Goal: Information Seeking & Learning: Understand process/instructions

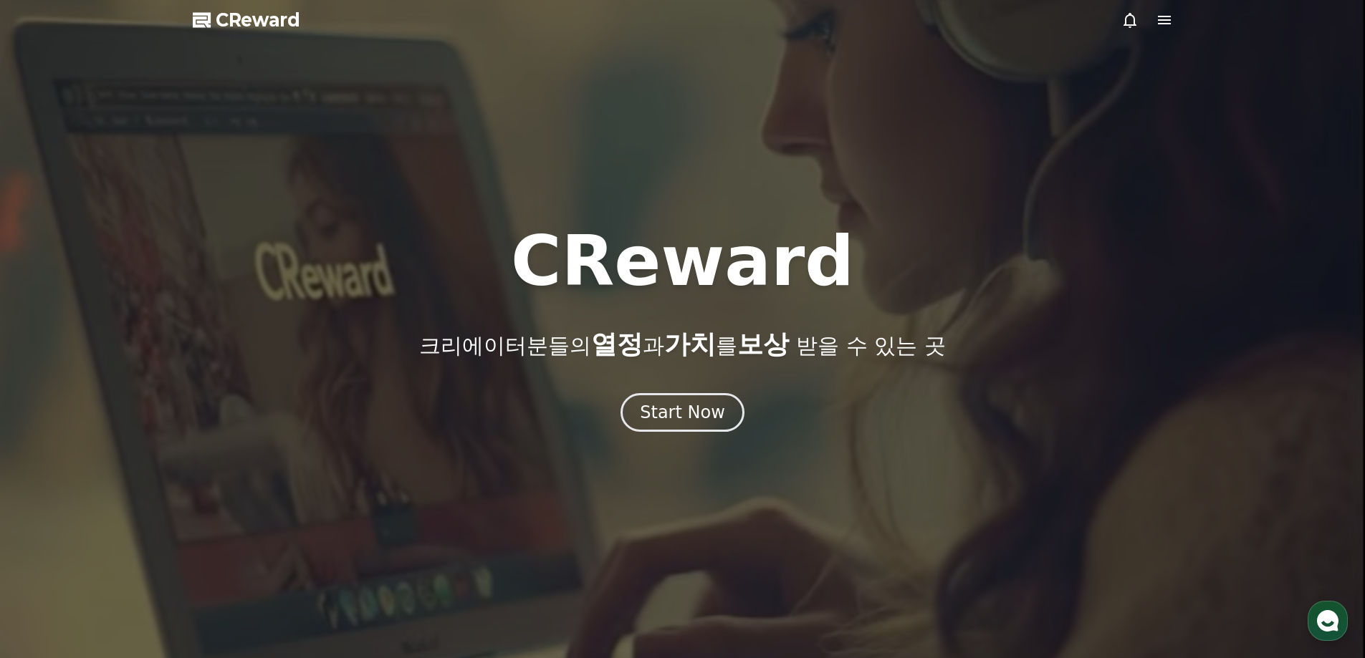
click at [1167, 20] on icon at bounding box center [1164, 20] width 13 height 9
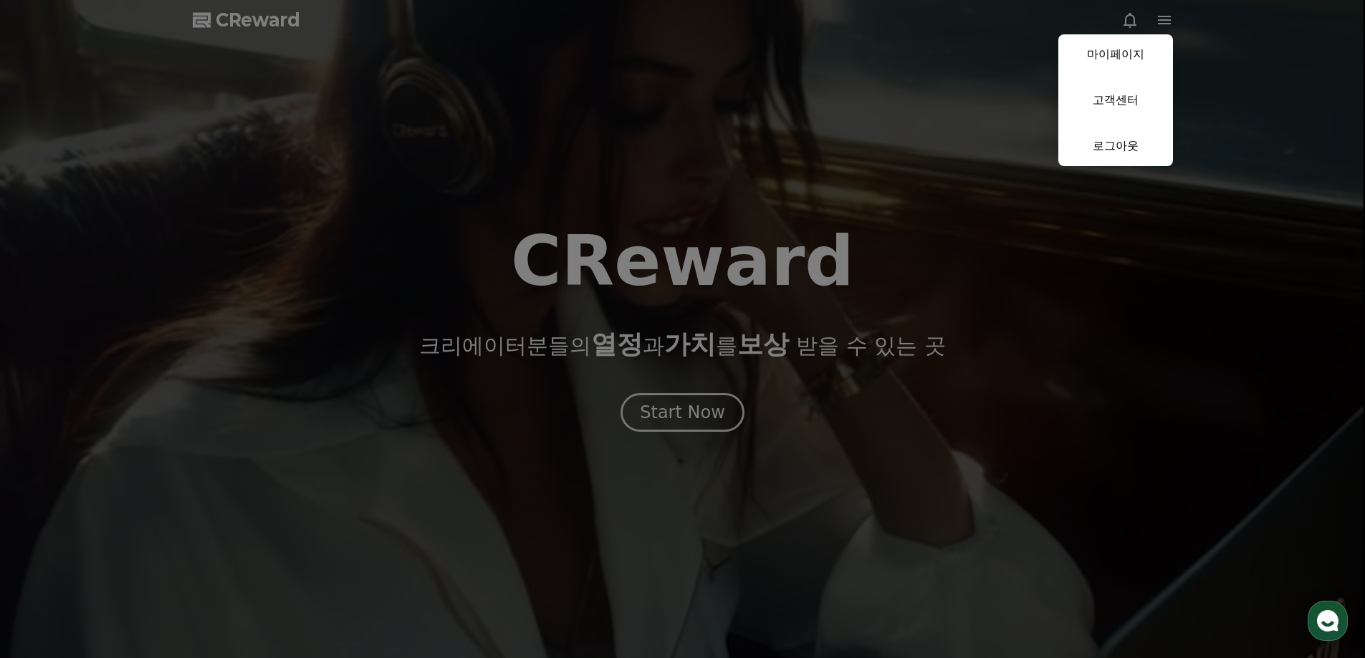
click at [817, 373] on button "close" at bounding box center [682, 329] width 1365 height 658
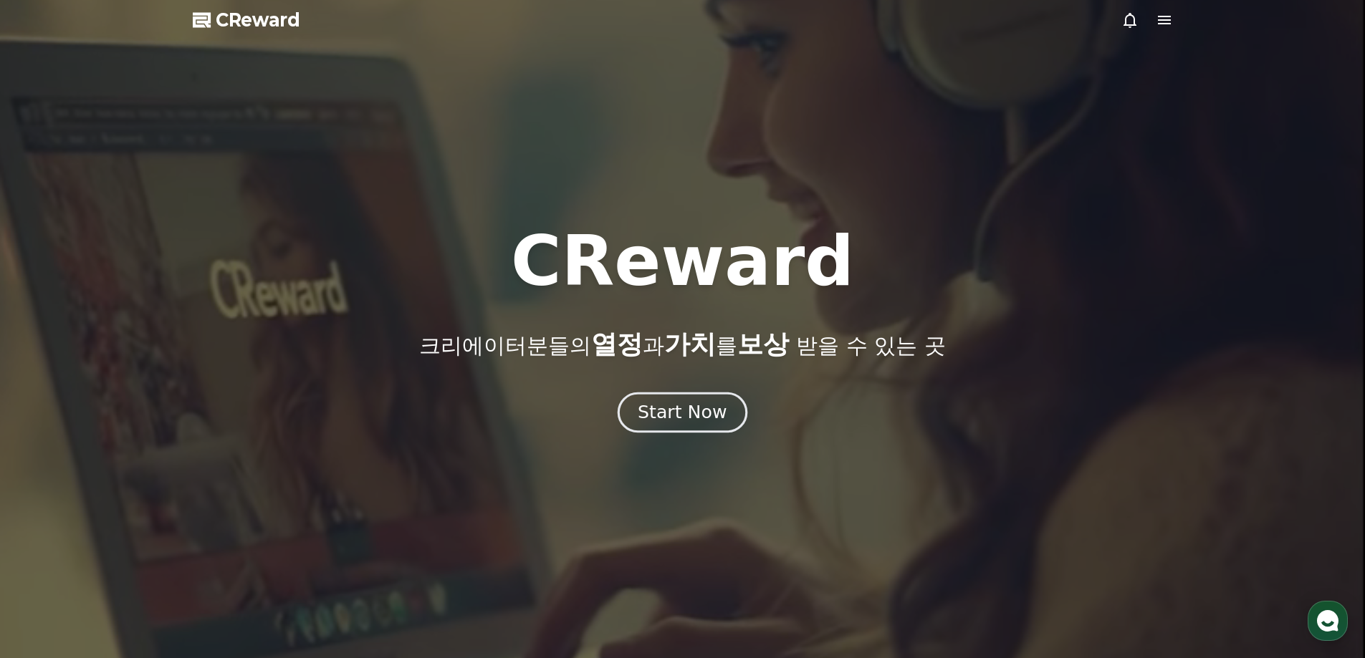
click at [635, 403] on button "Start Now" at bounding box center [683, 412] width 130 height 41
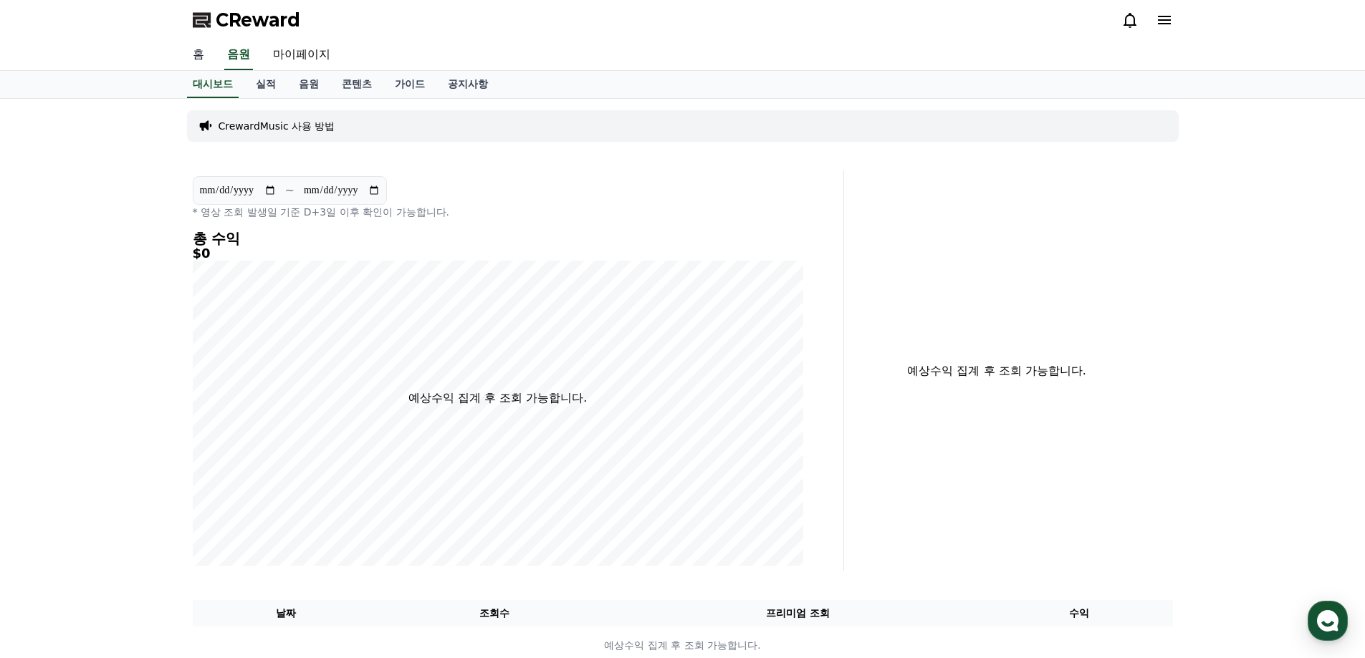
click at [204, 48] on link "홈" at bounding box center [198, 55] width 34 height 30
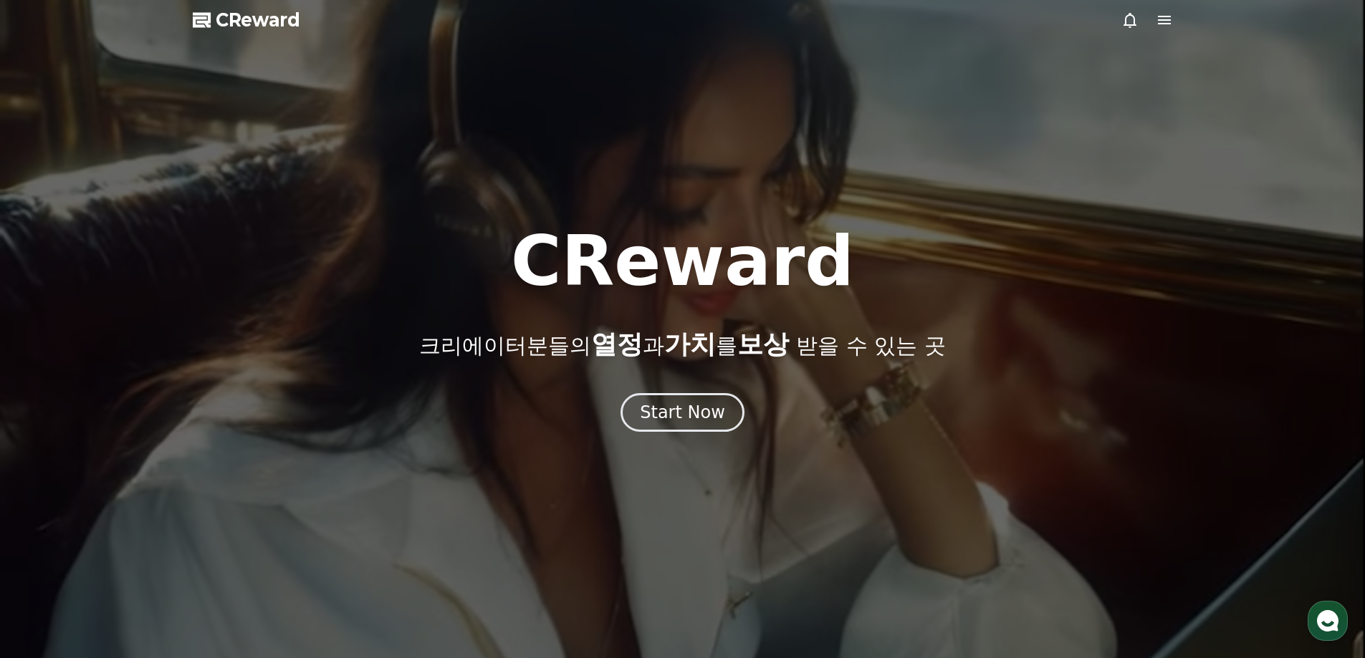
click at [256, 24] on span "CReward" at bounding box center [258, 20] width 85 height 23
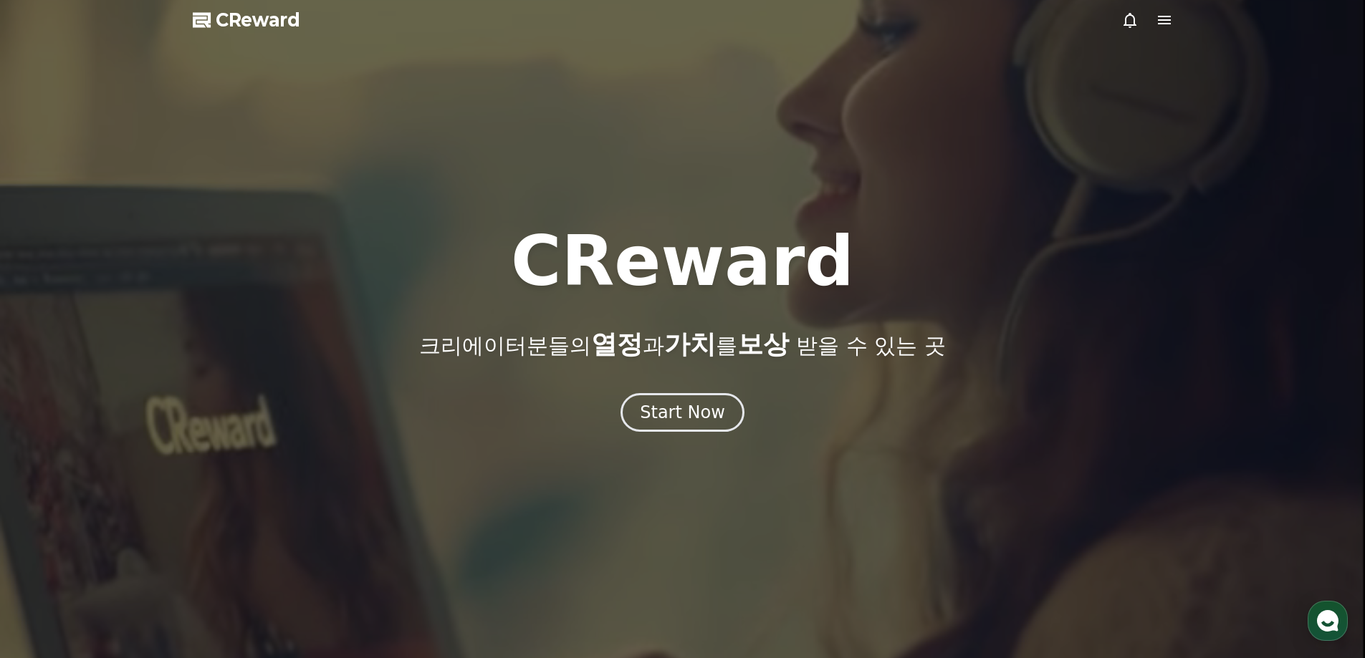
click at [1163, 21] on icon at bounding box center [1164, 19] width 17 height 17
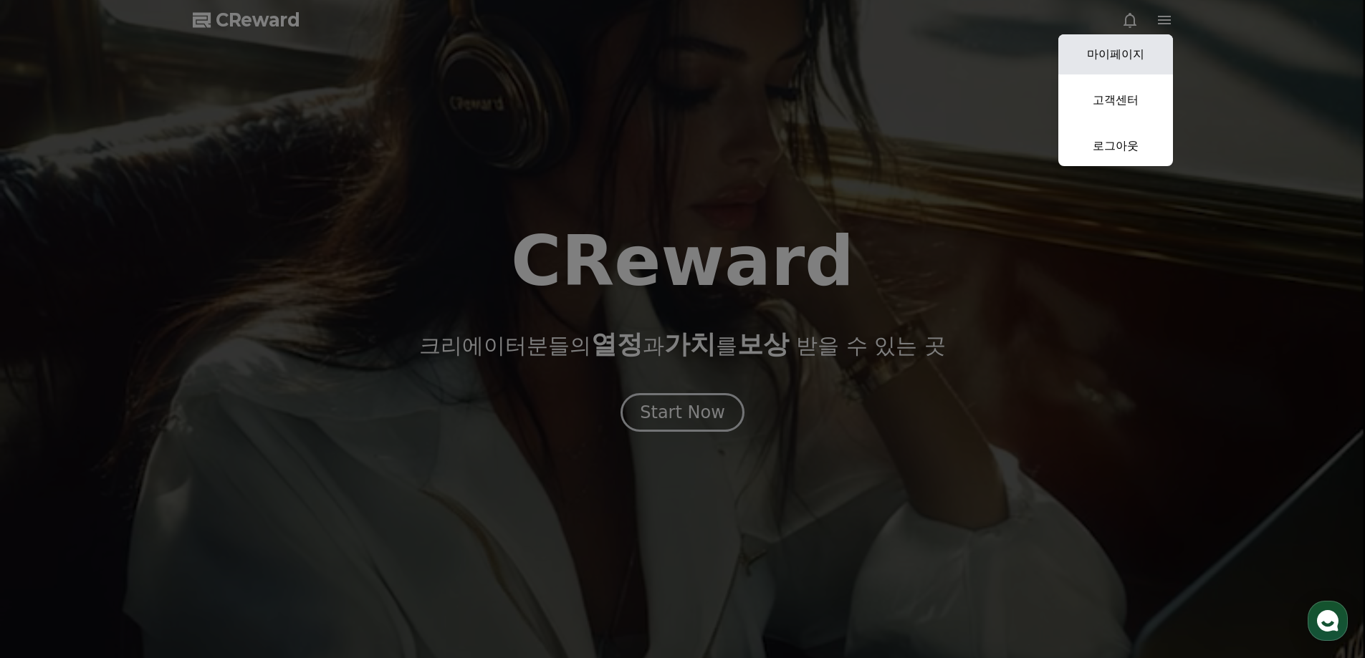
click at [1130, 56] on link "마이페이지" at bounding box center [1115, 54] width 115 height 40
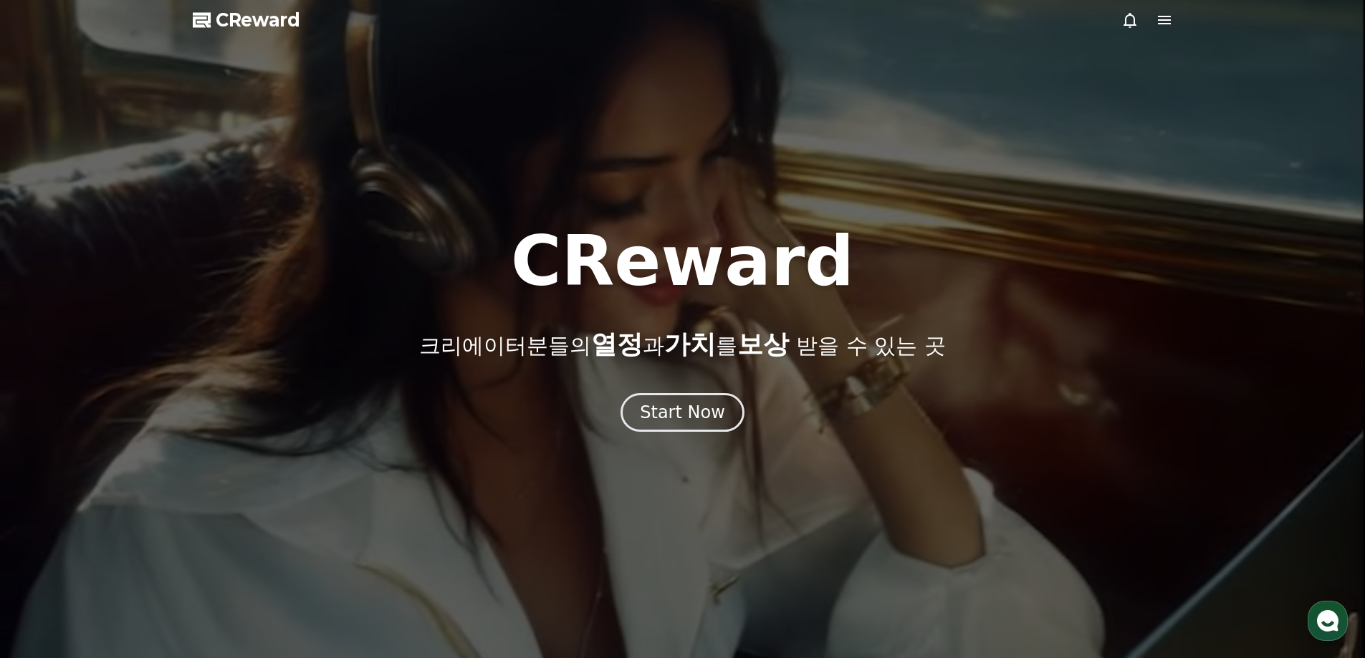
select select "**********"
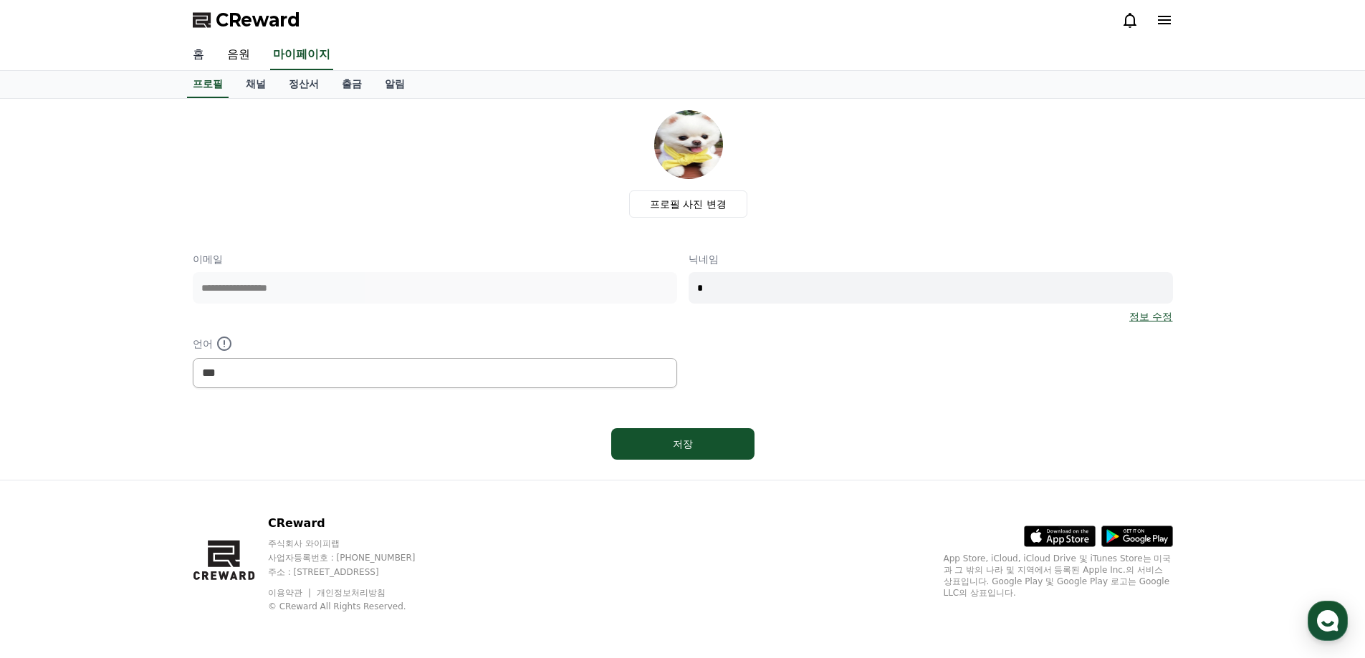
click at [201, 50] on link "홈" at bounding box center [198, 55] width 34 height 30
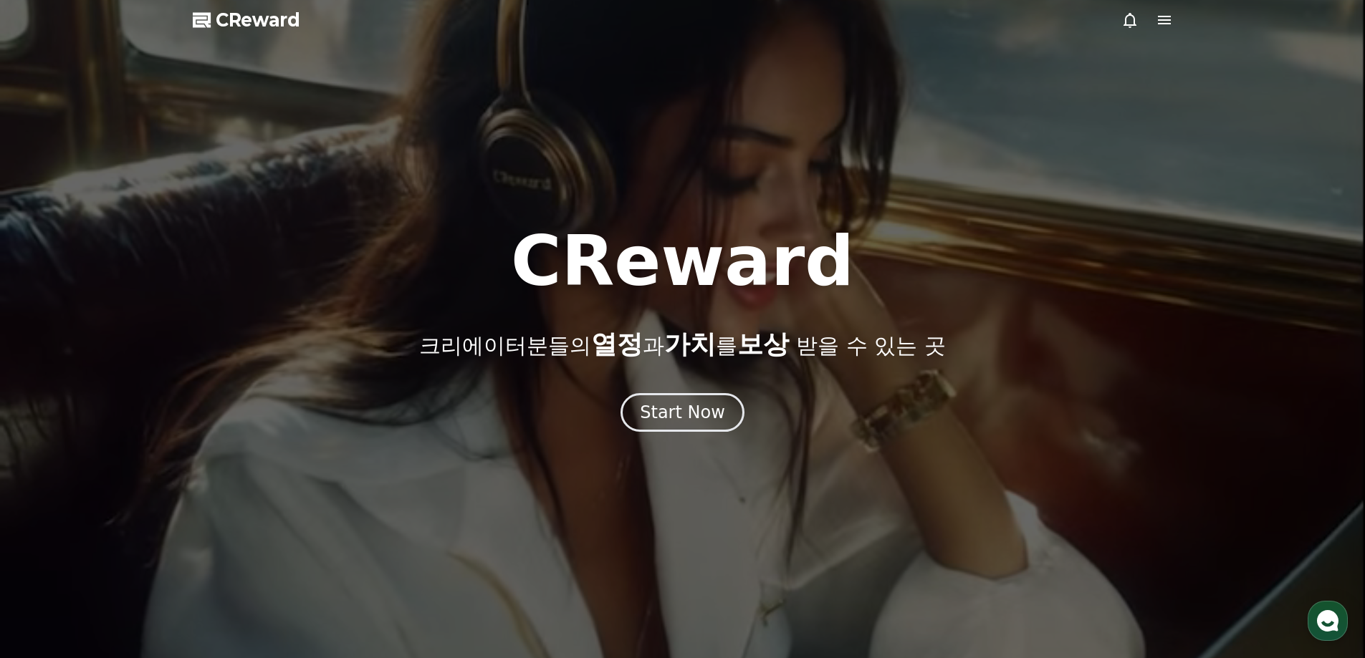
click at [1168, 22] on icon at bounding box center [1164, 19] width 17 height 17
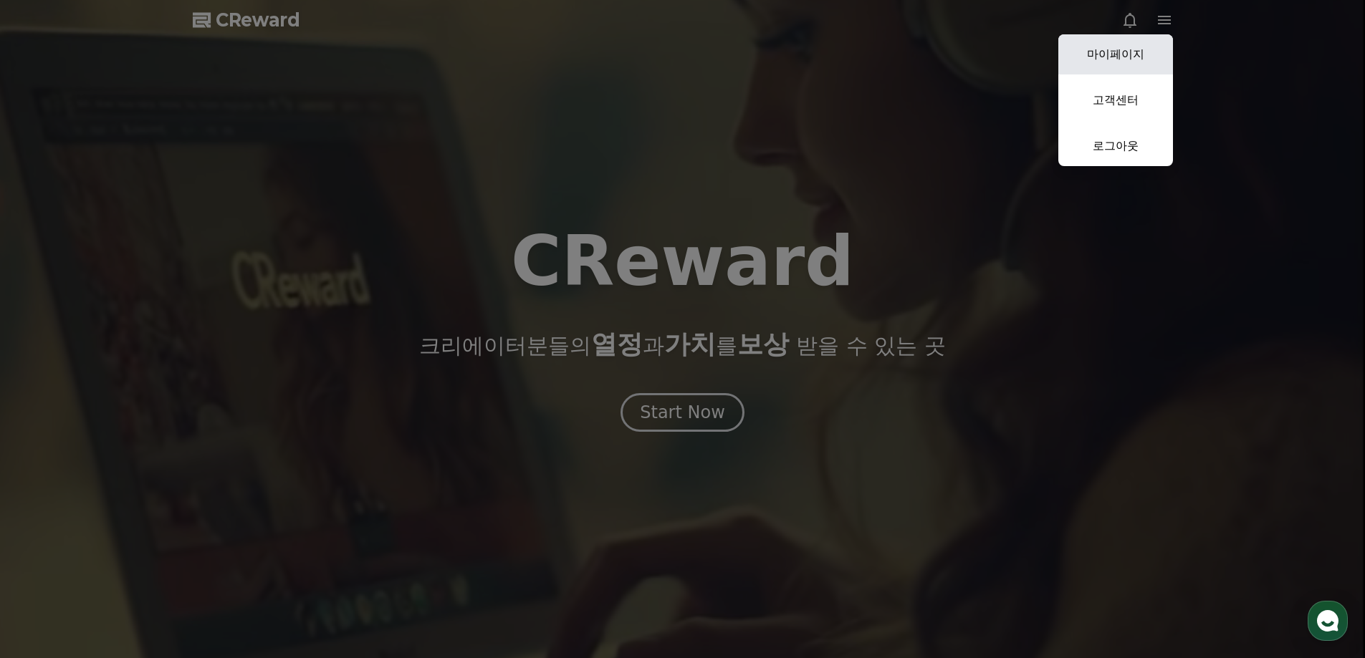
click at [1133, 54] on link "마이페이지" at bounding box center [1115, 54] width 115 height 40
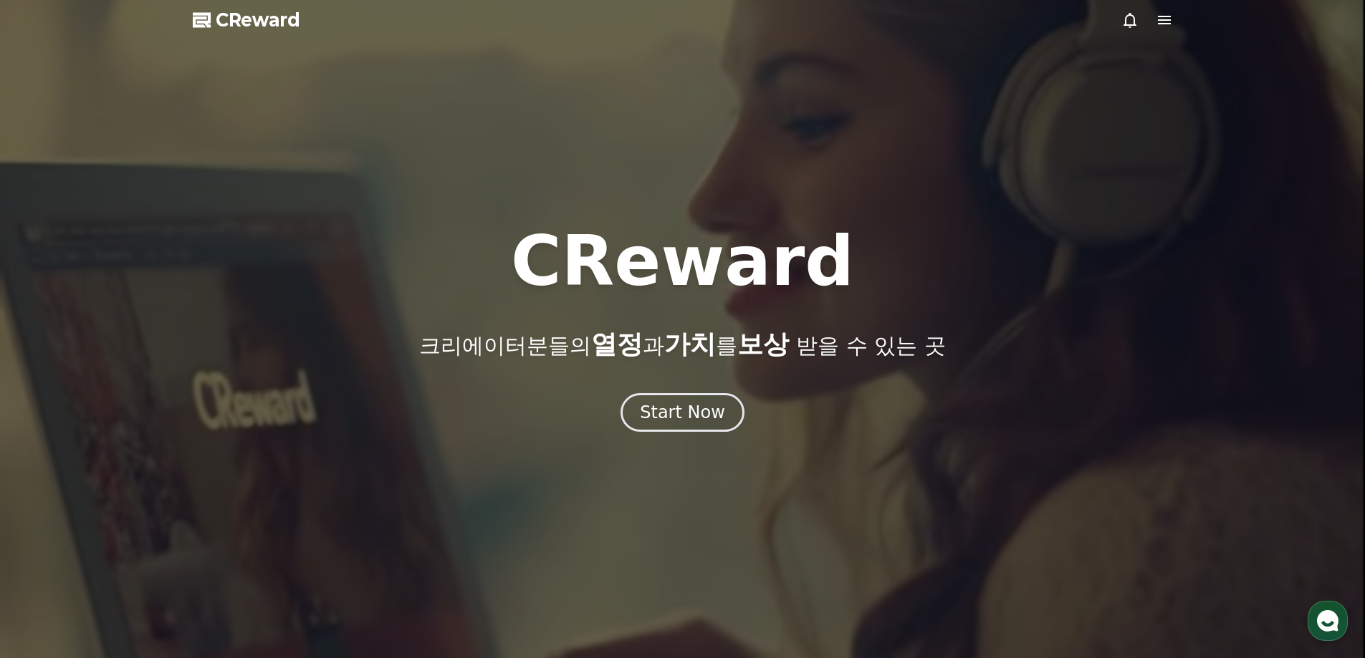
select select "**********"
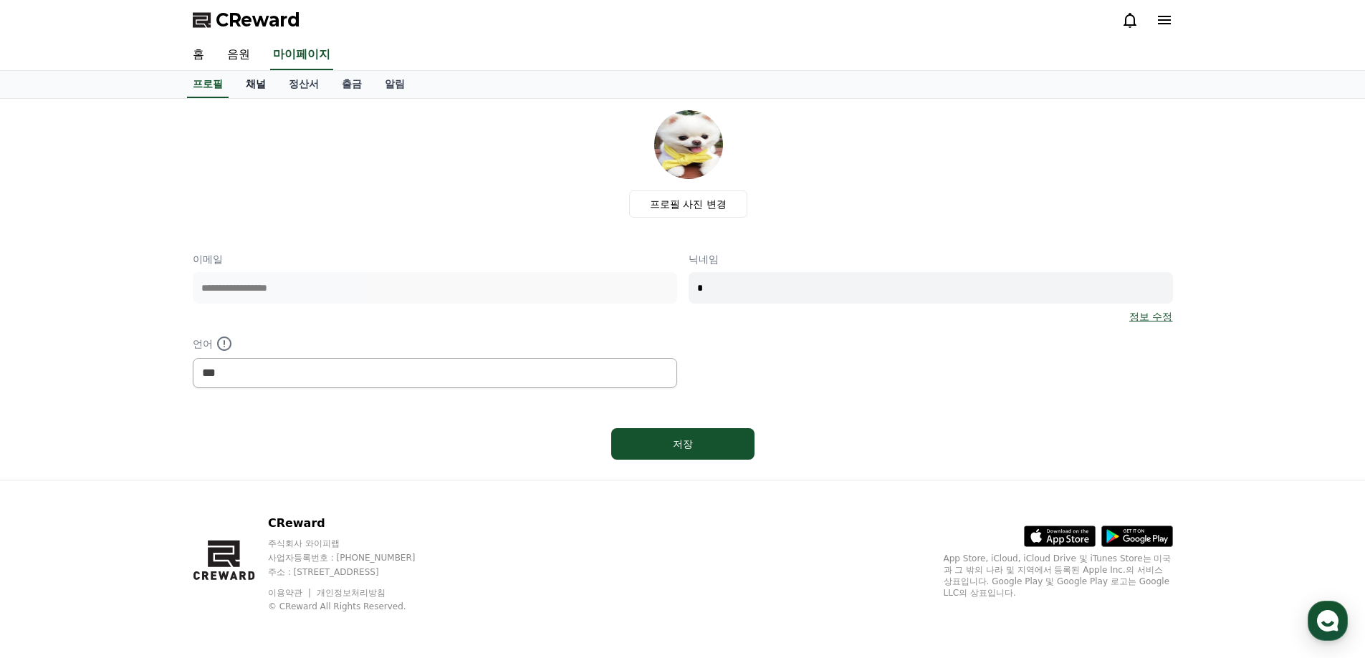
click at [246, 87] on link "채널" at bounding box center [255, 84] width 43 height 27
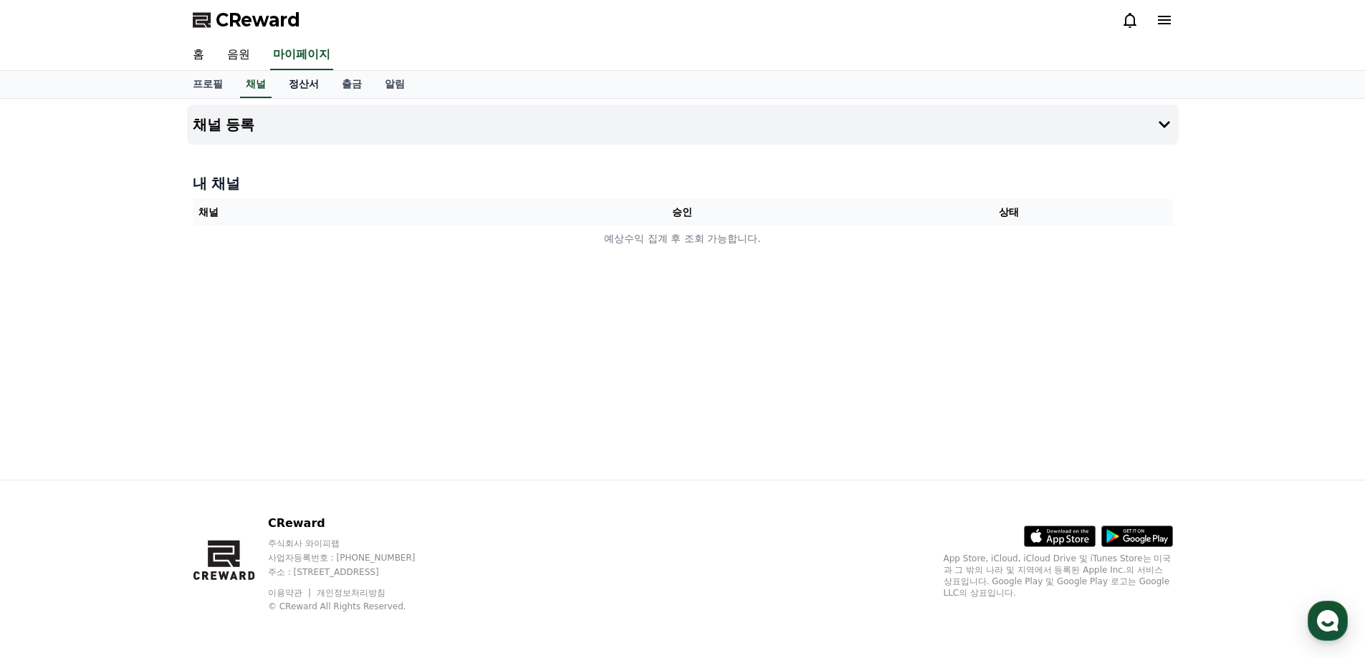
click at [294, 90] on link "정산서" at bounding box center [303, 84] width 53 height 27
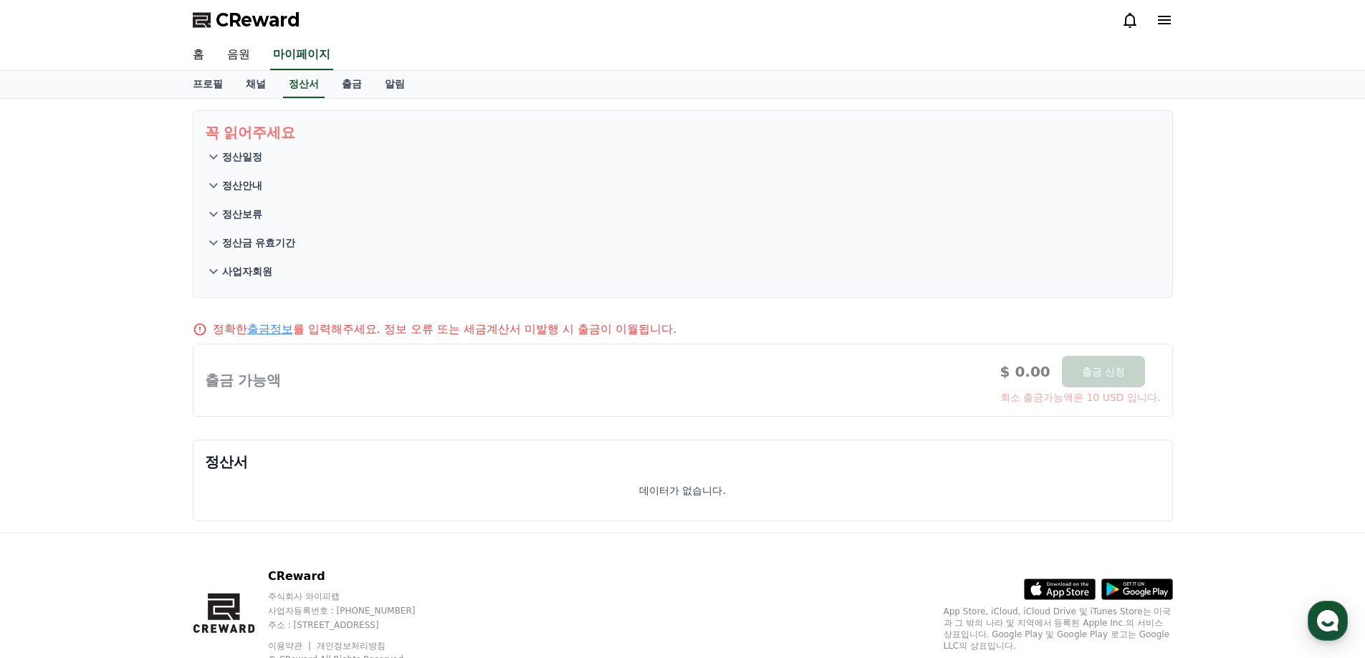
click at [236, 62] on link "음원" at bounding box center [239, 55] width 46 height 30
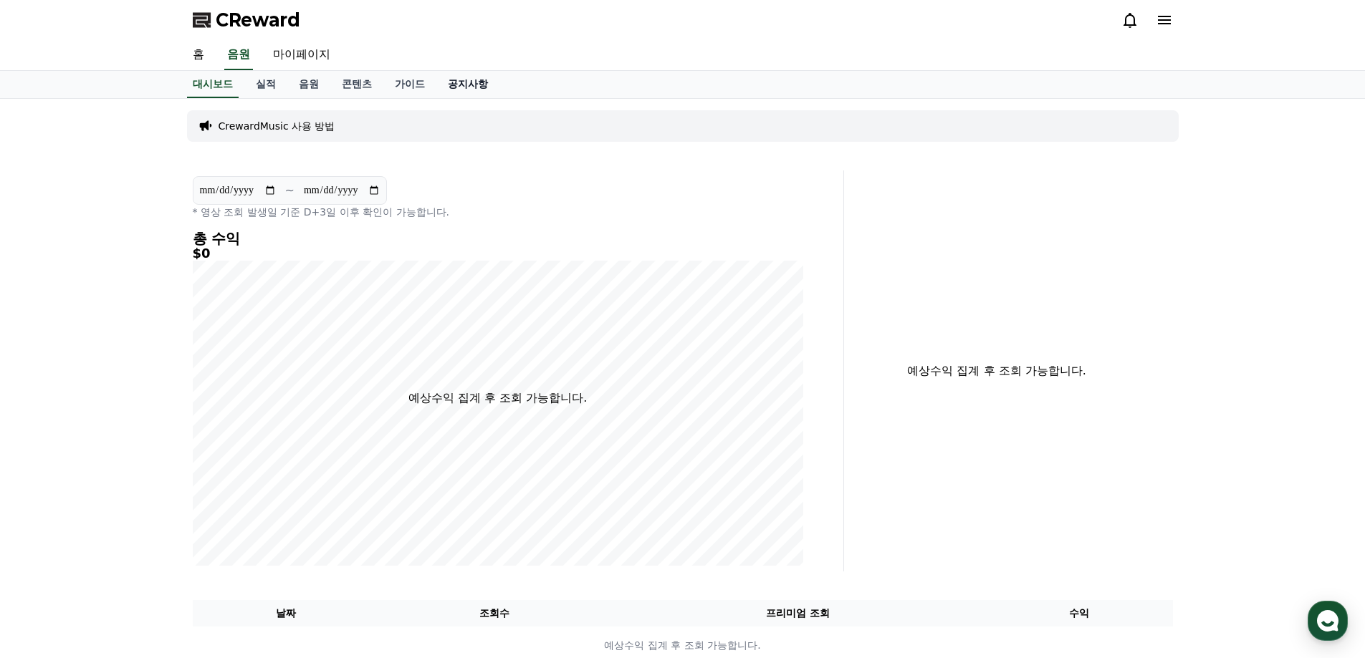
click at [469, 87] on link "공지사항" at bounding box center [467, 84] width 63 height 27
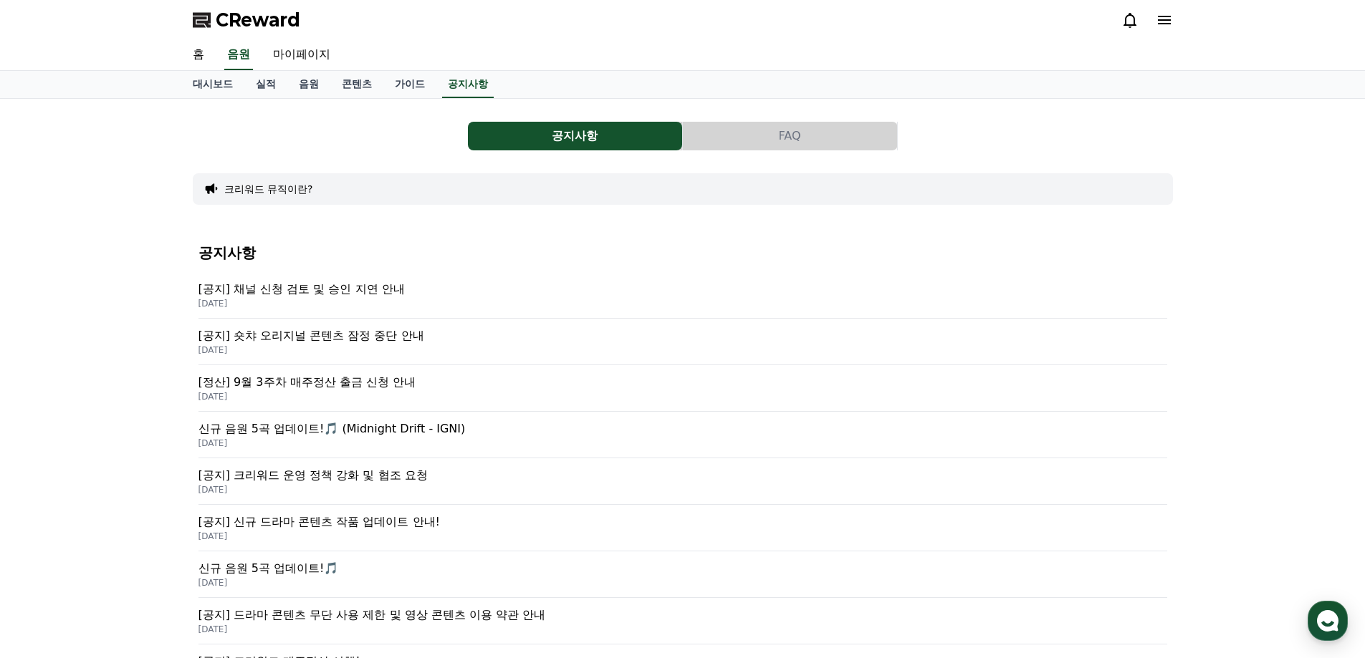
click at [371, 292] on p "[공지] 채널 신청 검토 및 승인 지연 안내" at bounding box center [682, 289] width 969 height 17
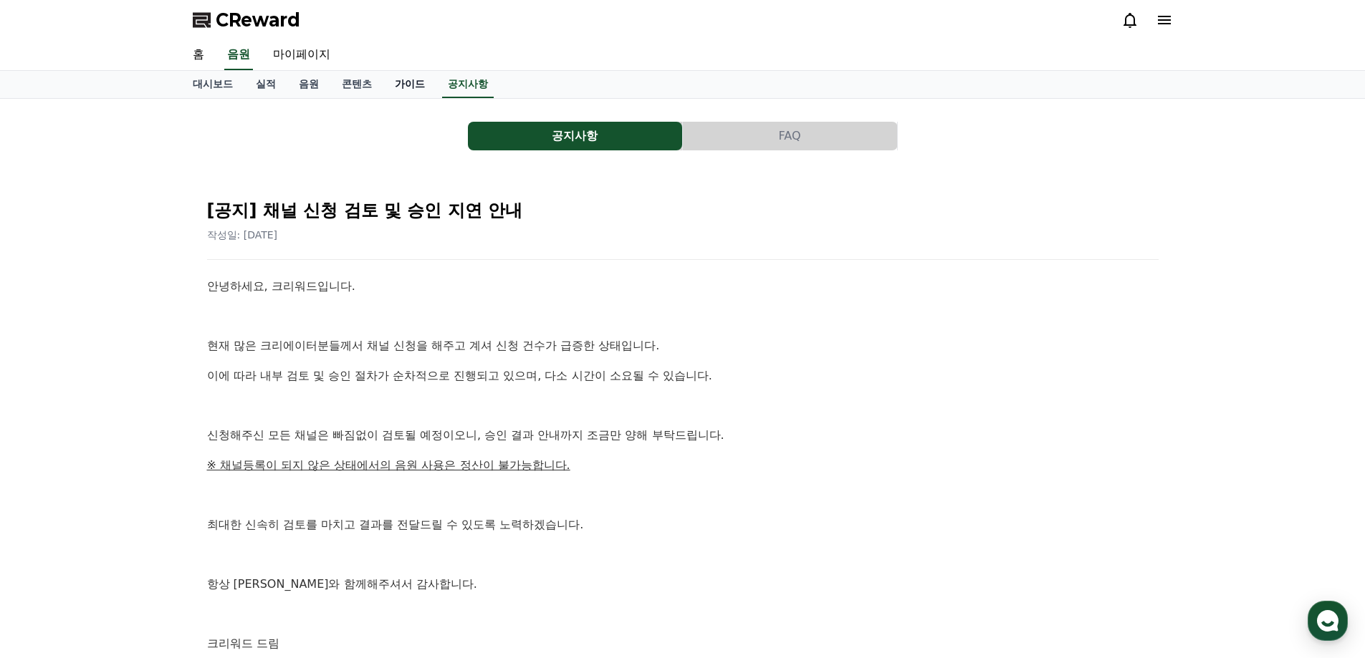
click at [405, 87] on link "가이드" at bounding box center [409, 84] width 53 height 27
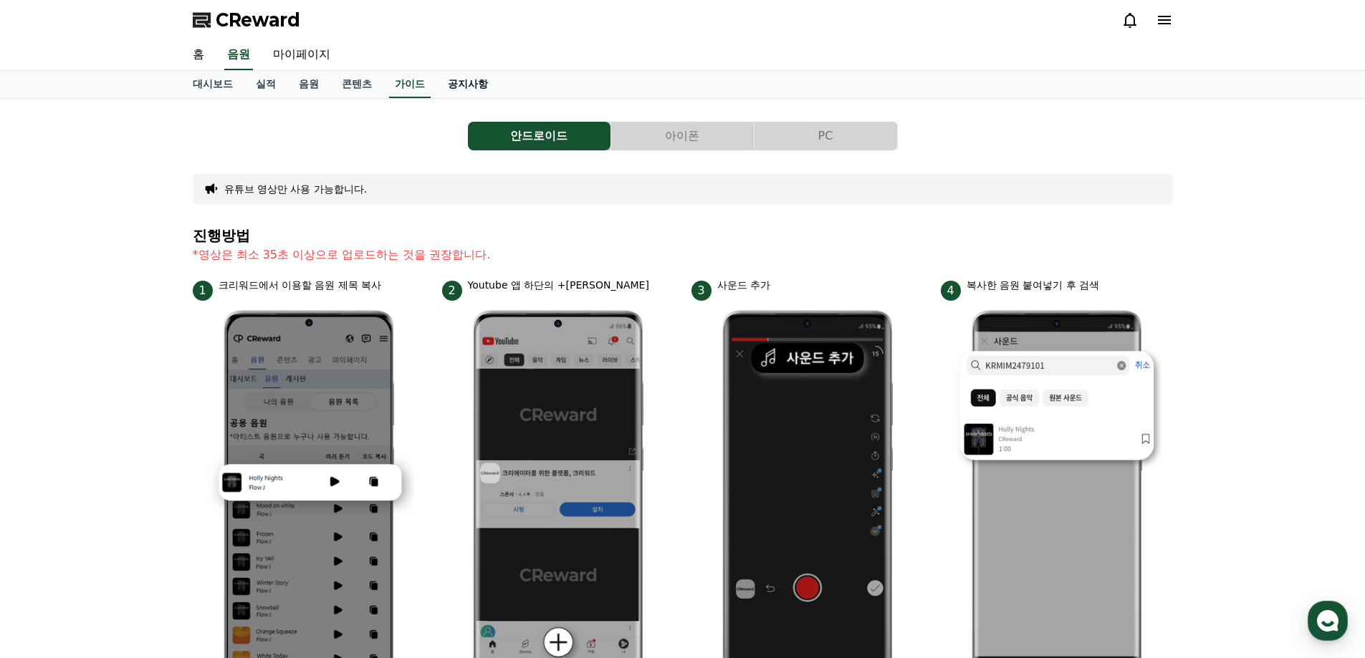
click at [473, 80] on link "공지사항" at bounding box center [467, 84] width 63 height 27
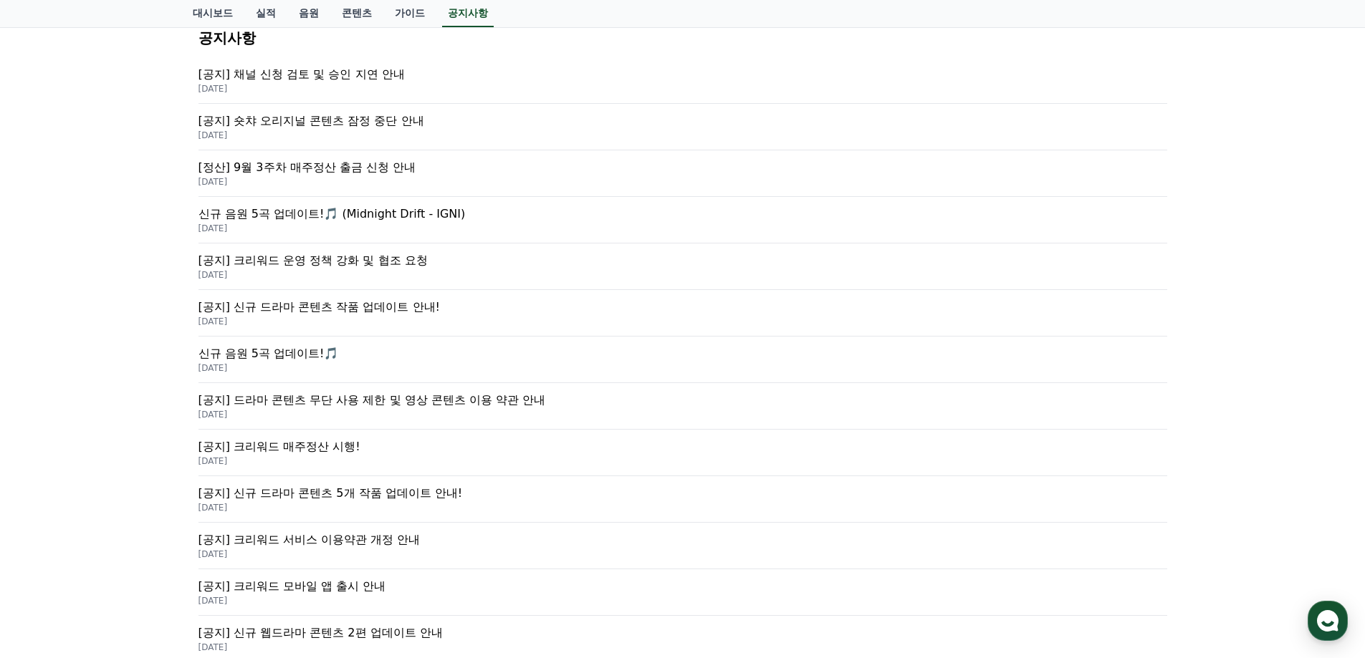
scroll to position [143, 0]
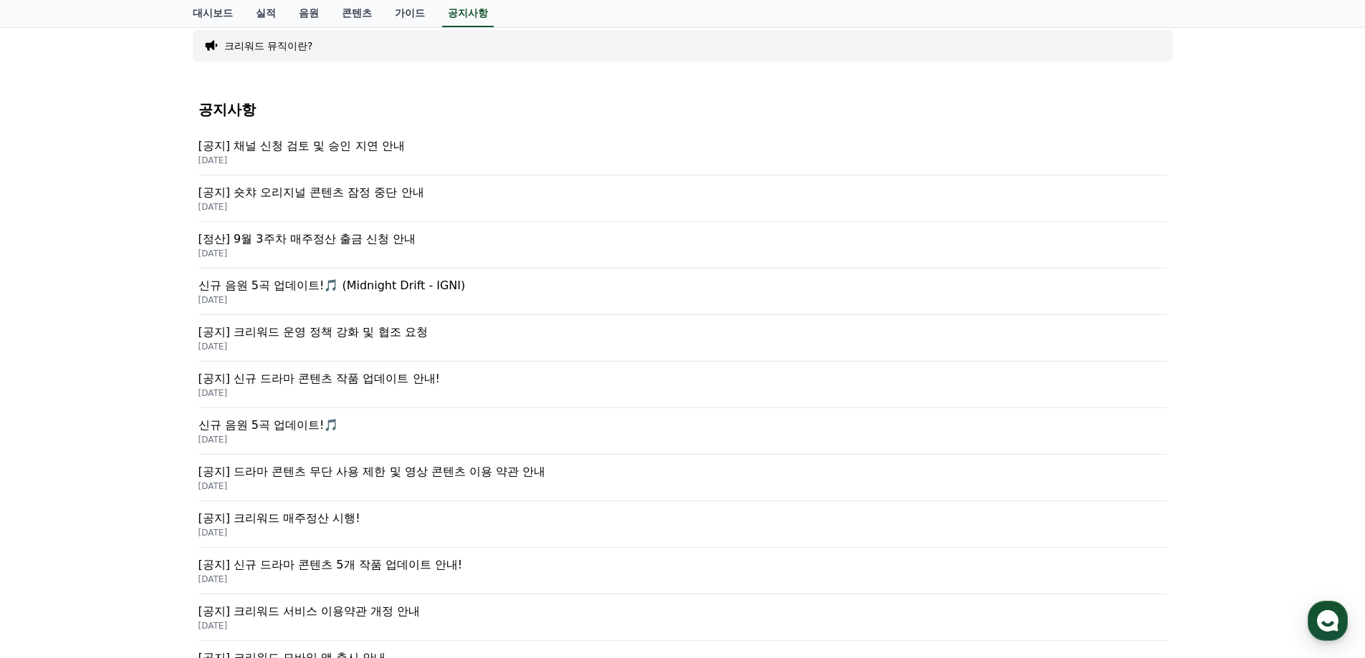
click at [322, 334] on p "[공지] 크리워드 운영 정책 강화 및 협조 요청" at bounding box center [682, 332] width 969 height 17
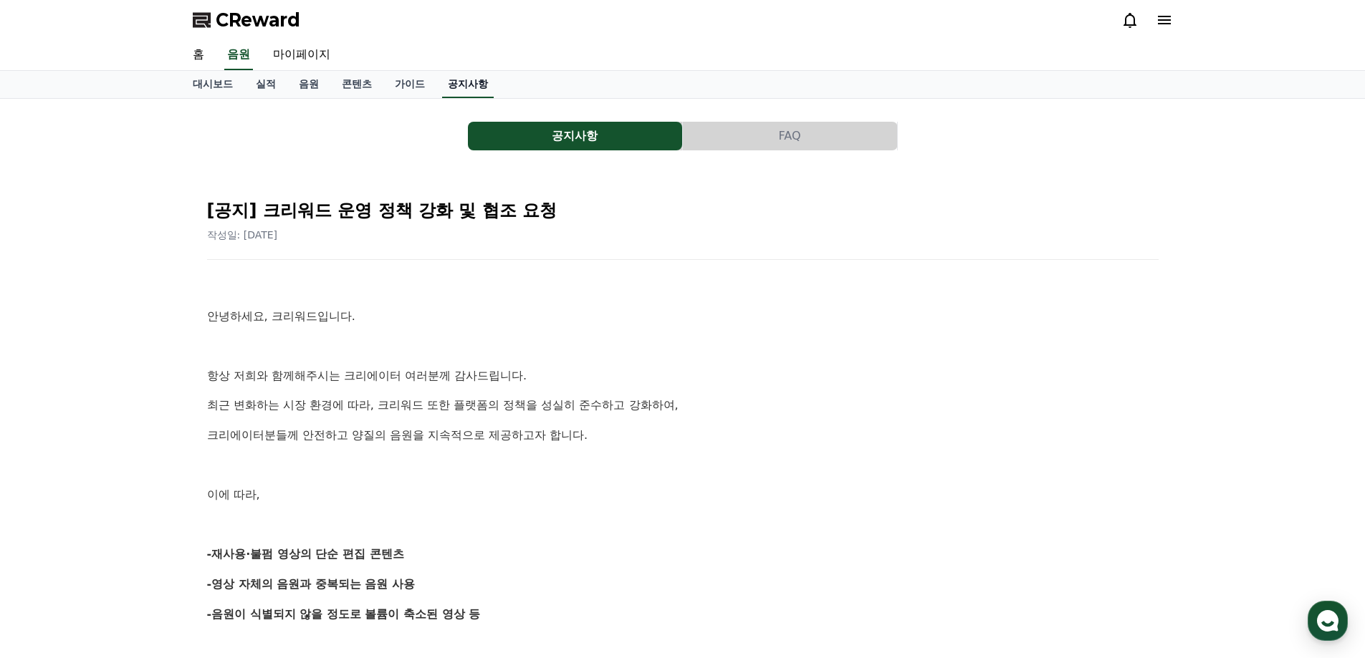
click at [466, 80] on link "공지사항" at bounding box center [468, 84] width 52 height 27
click at [467, 82] on link "공지사항" at bounding box center [468, 84] width 52 height 27
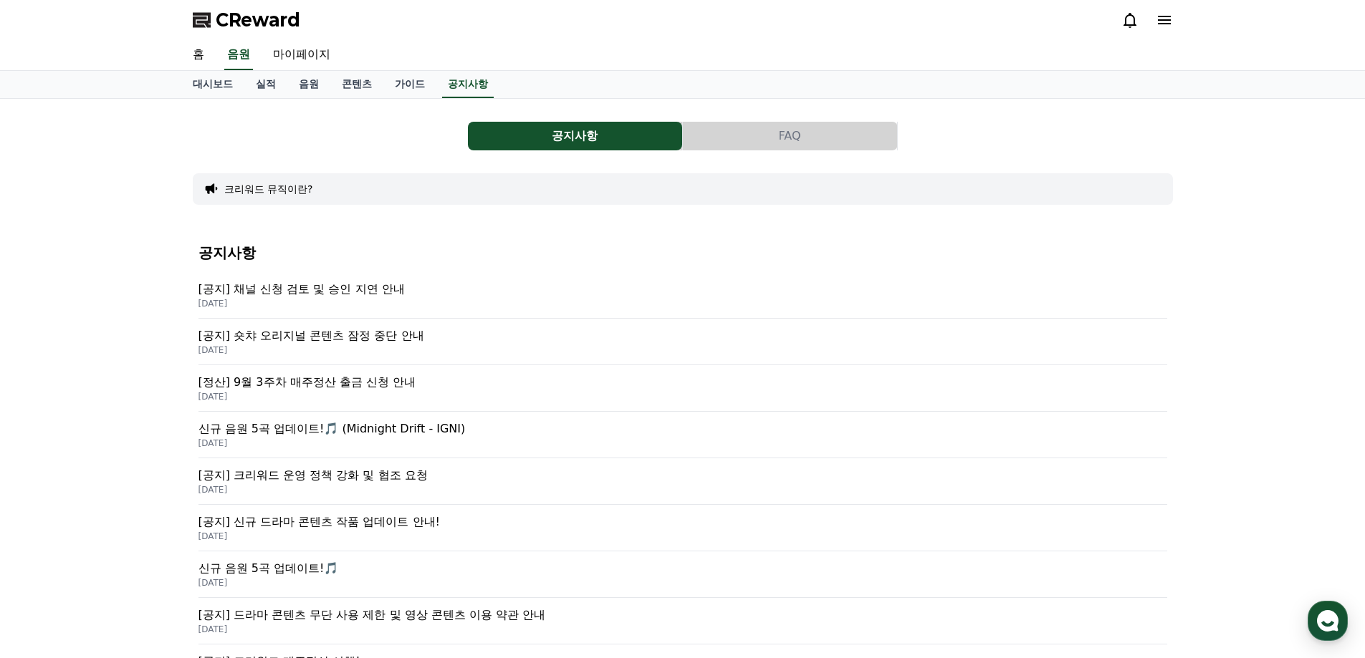
click at [764, 144] on button "FAQ" at bounding box center [790, 136] width 214 height 29
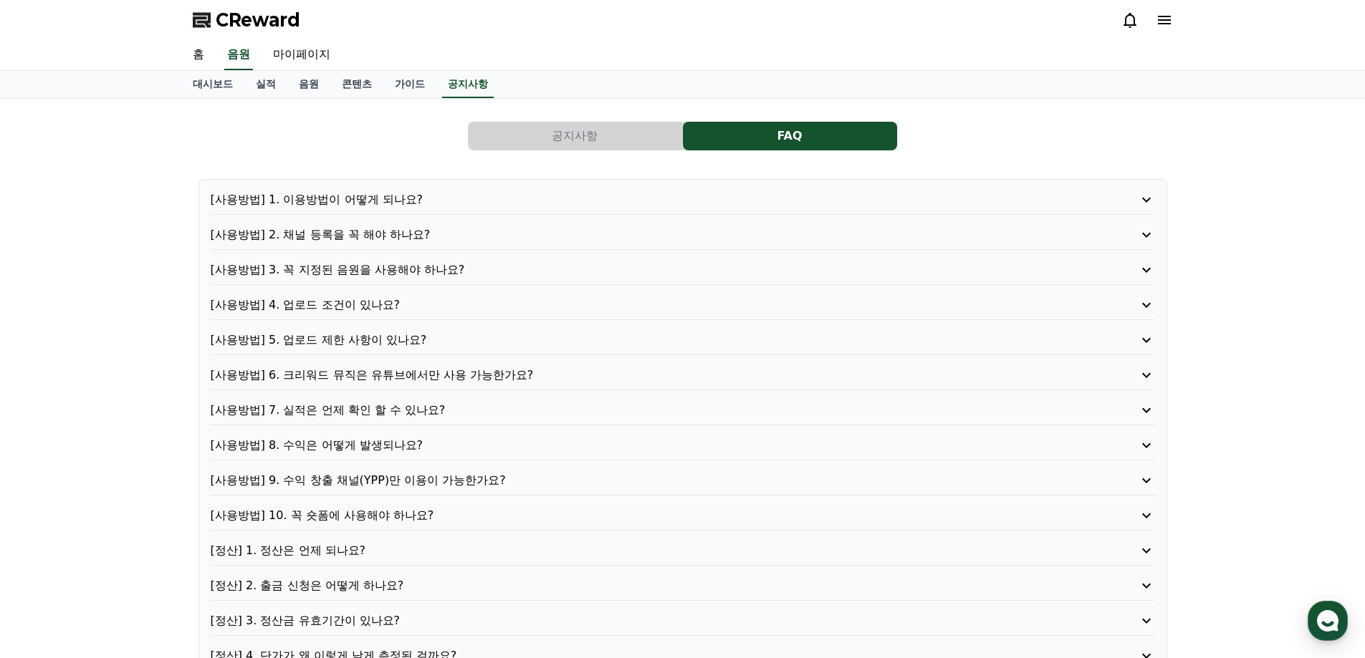
click at [456, 200] on p "[사용방법] 1. 이용방법이 어떻게 되나요?" at bounding box center [645, 199] width 869 height 17
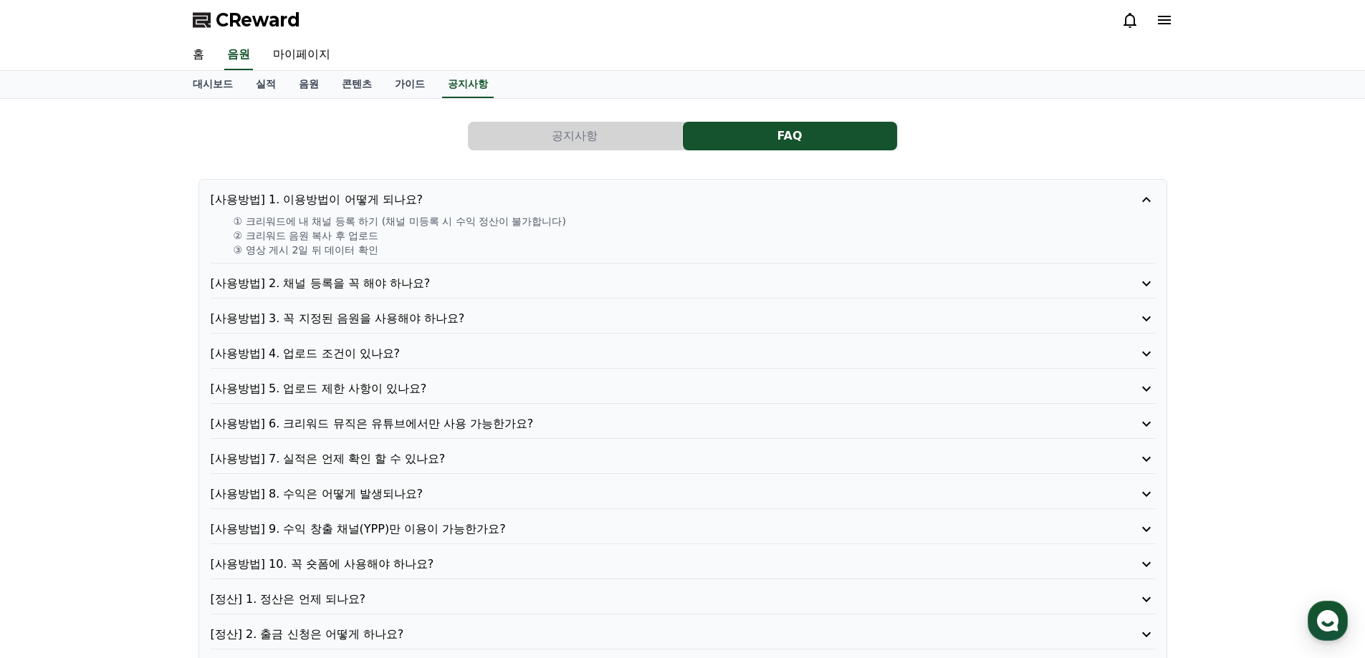
click at [520, 426] on p "[사용방법] 6. 크리워드 뮤직은 유튜브에서만 사용 가능한가요?" at bounding box center [645, 424] width 869 height 17
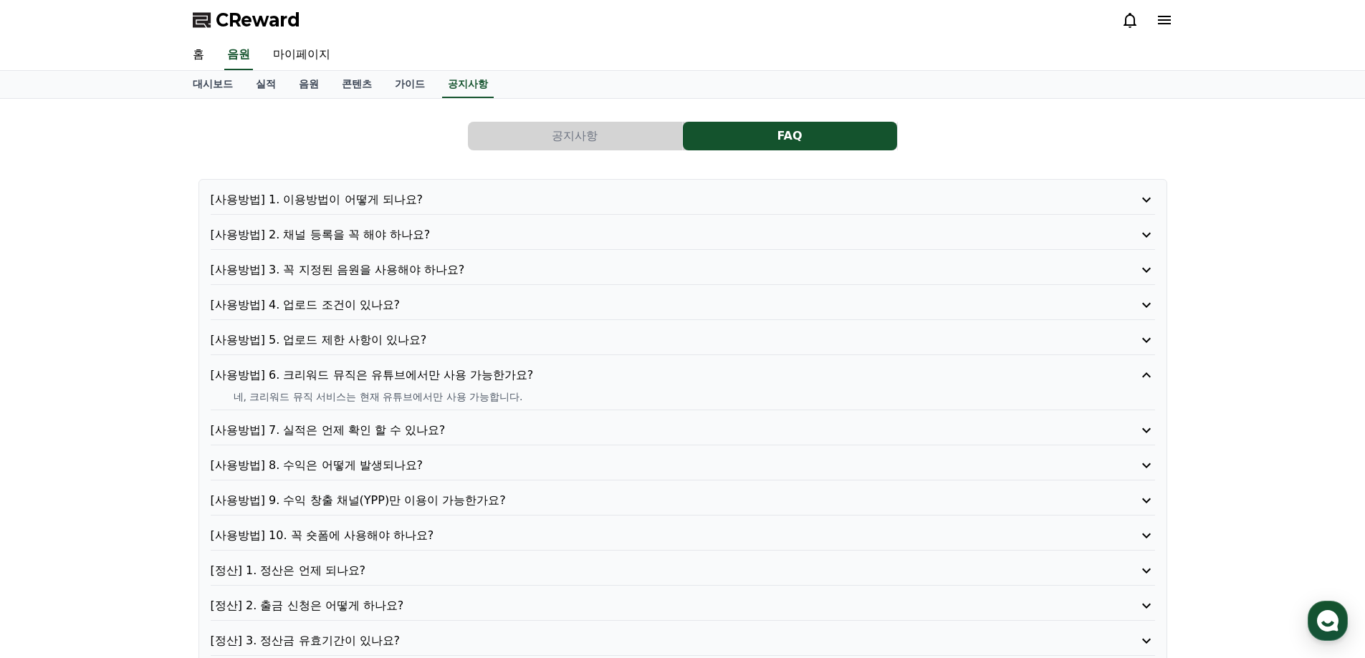
click at [479, 465] on p "[사용방법] 8. 수익은 어떻게 발생되나요?" at bounding box center [645, 465] width 869 height 17
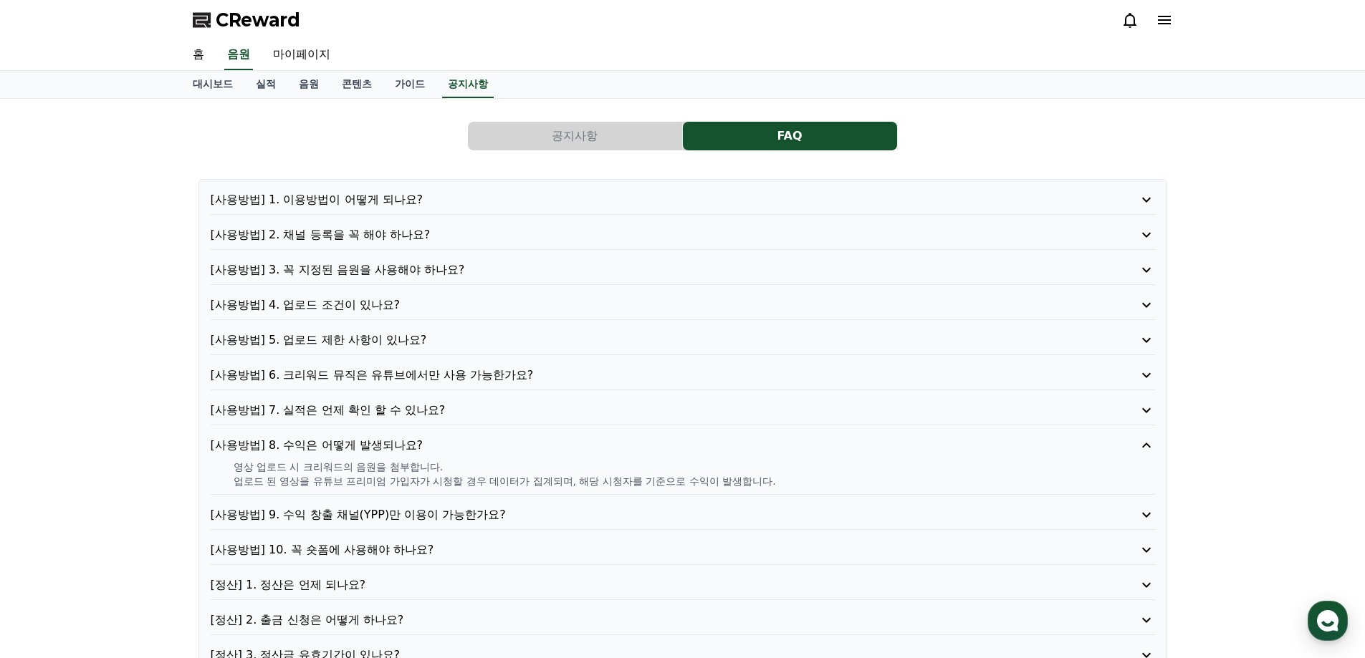
click at [457, 195] on p "[사용방법] 1. 이용방법이 어떻게 되나요?" at bounding box center [645, 199] width 869 height 17
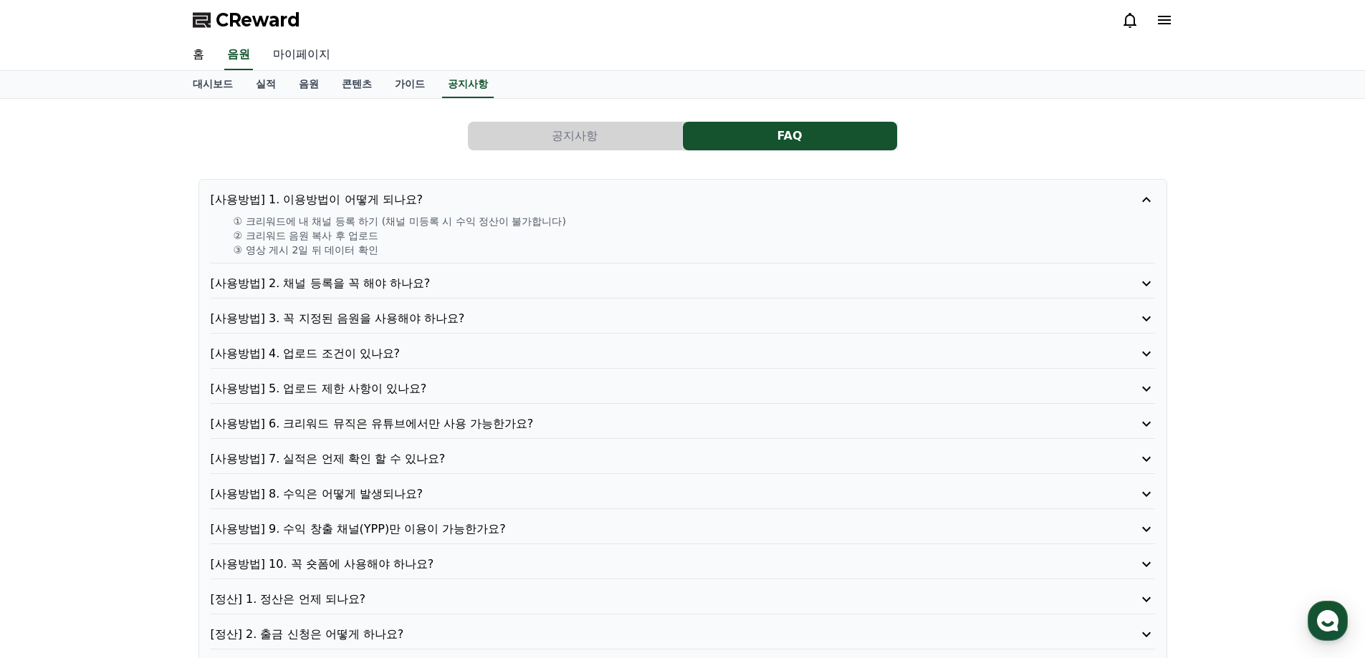
click at [305, 58] on link "마이페이지" at bounding box center [301, 55] width 80 height 30
select select "**********"
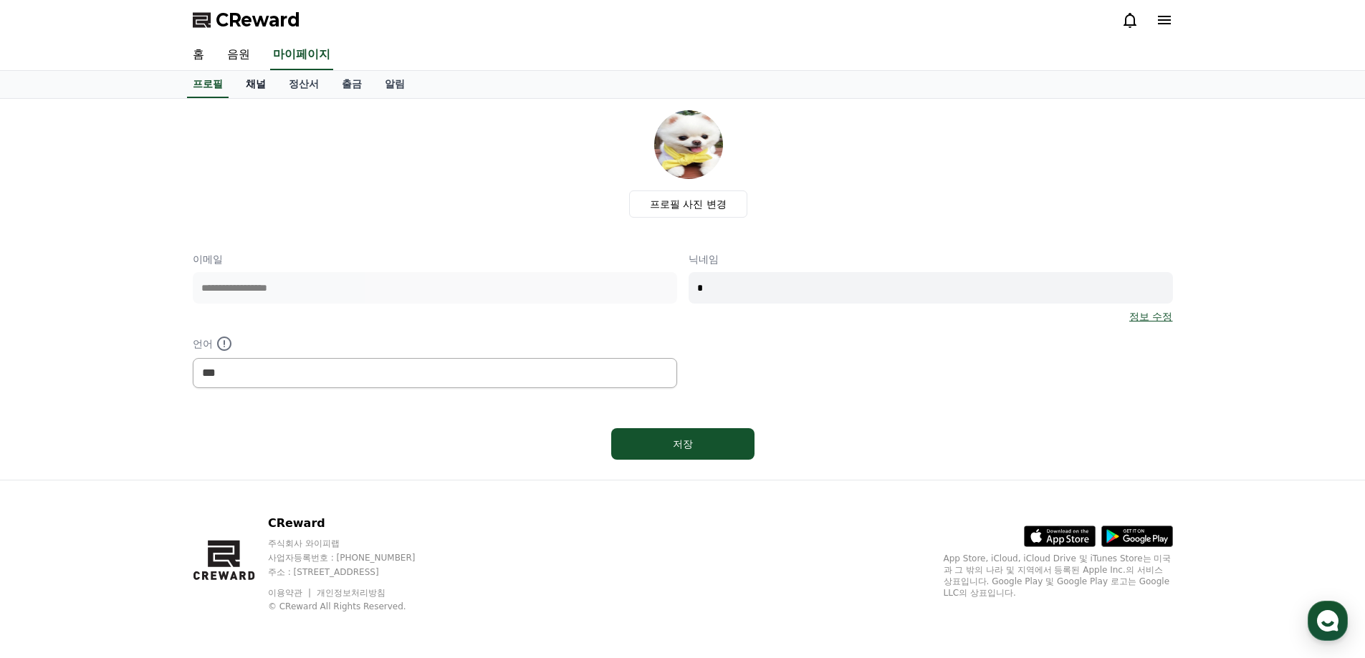
click at [253, 85] on link "채널" at bounding box center [255, 84] width 43 height 27
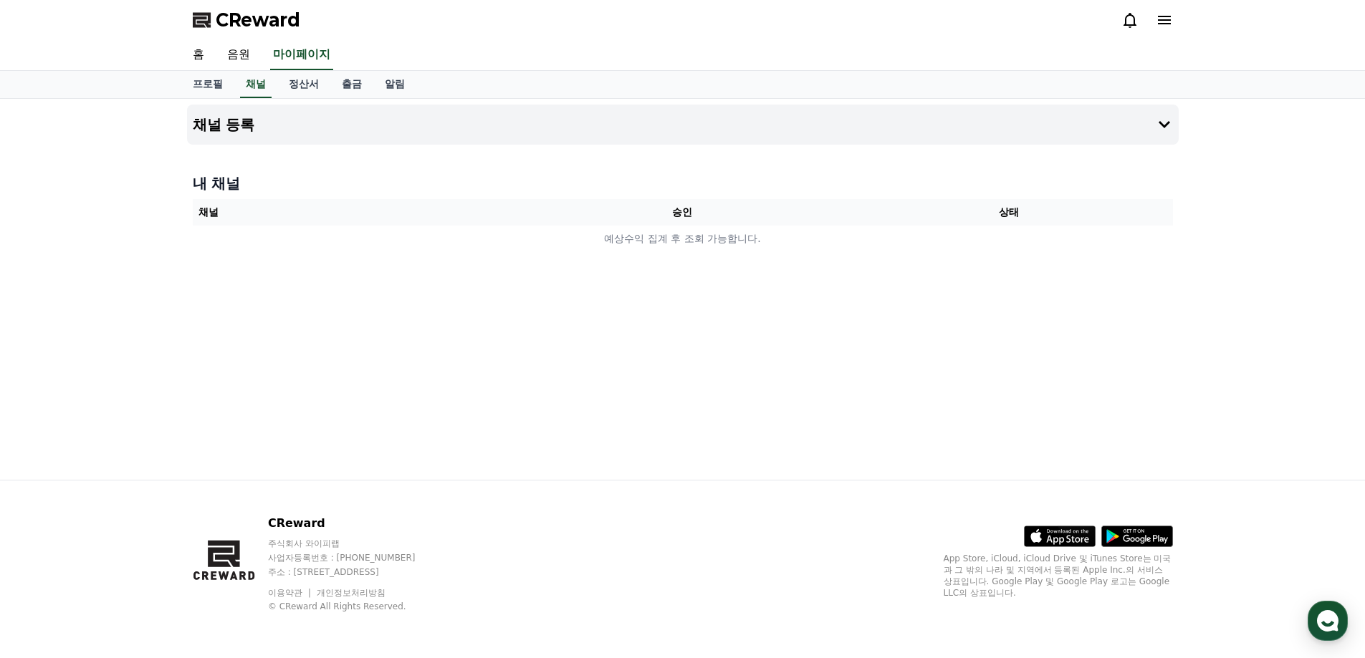
click at [375, 204] on th "채널" at bounding box center [356, 212] width 327 height 27
click at [729, 128] on button "채널 등록" at bounding box center [682, 125] width 991 height 40
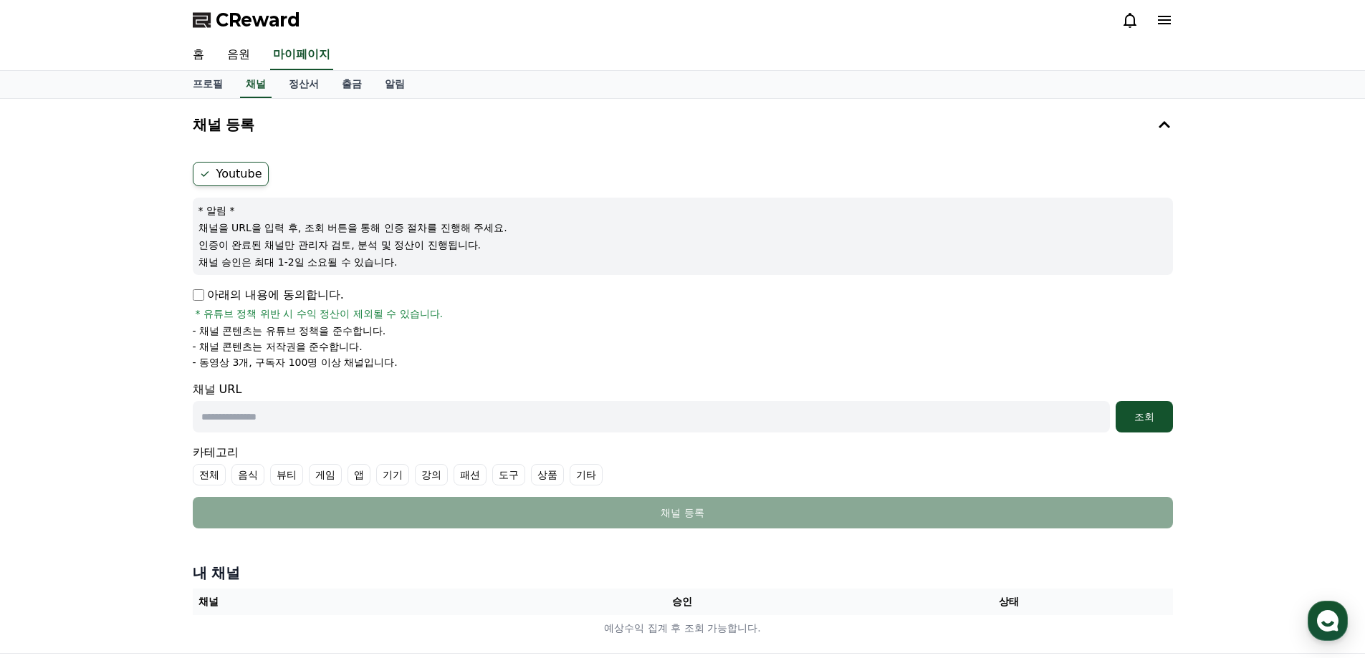
select select "**********"
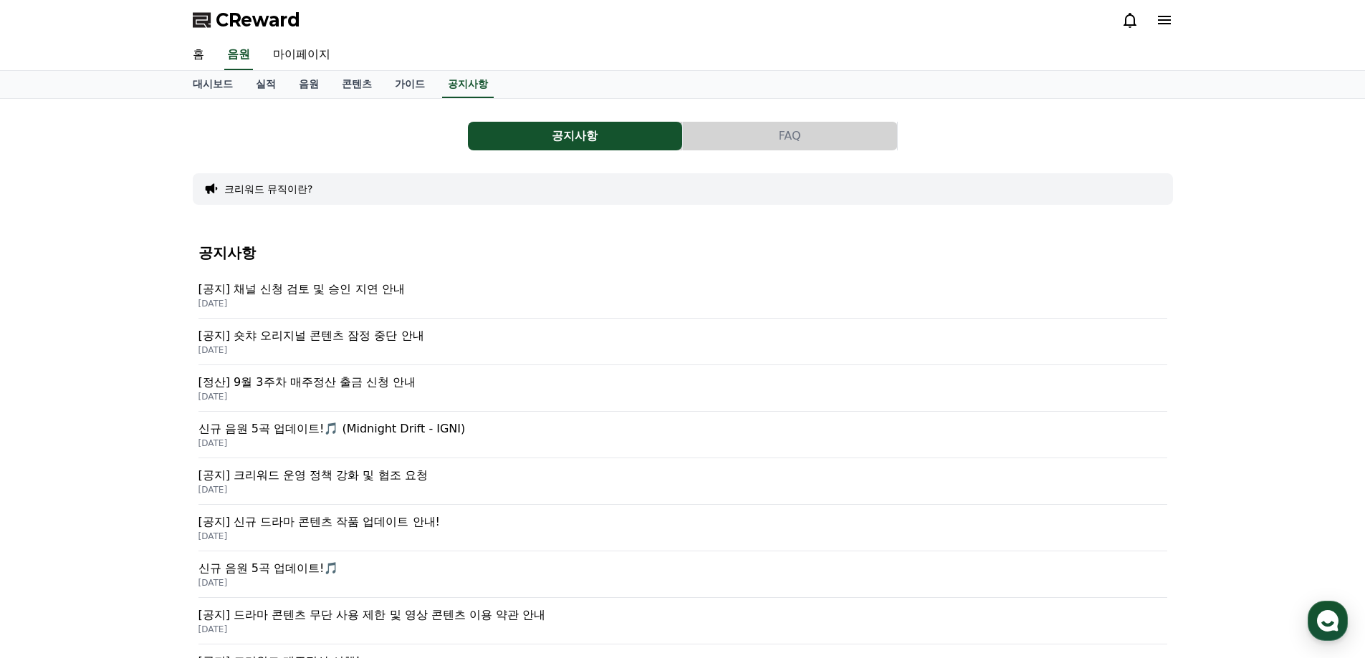
scroll to position [143, 0]
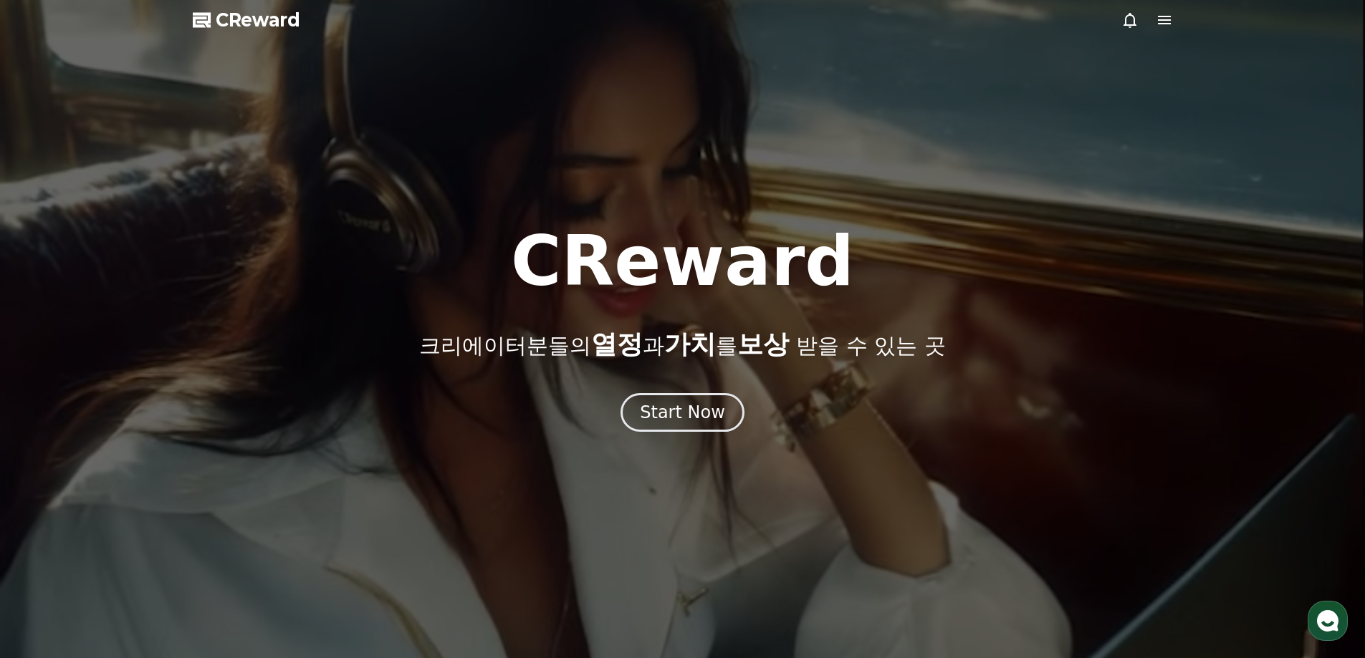
select select "**********"
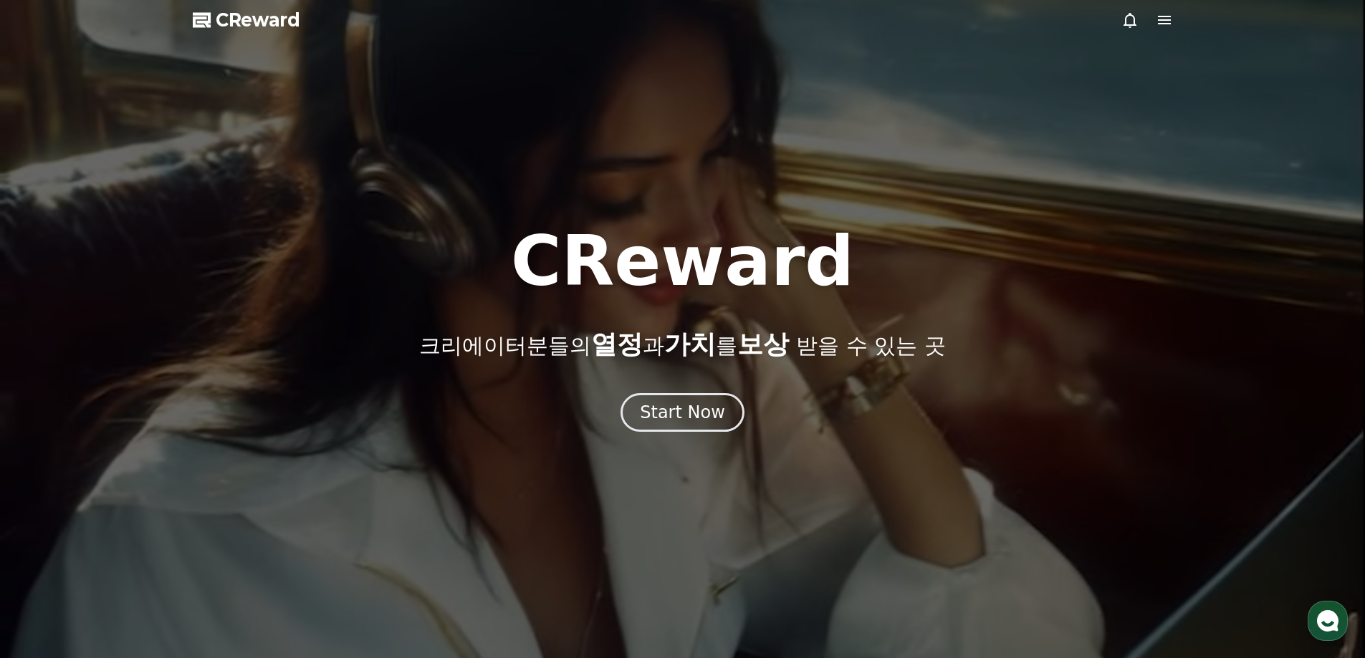
click at [1166, 17] on icon at bounding box center [1164, 20] width 13 height 9
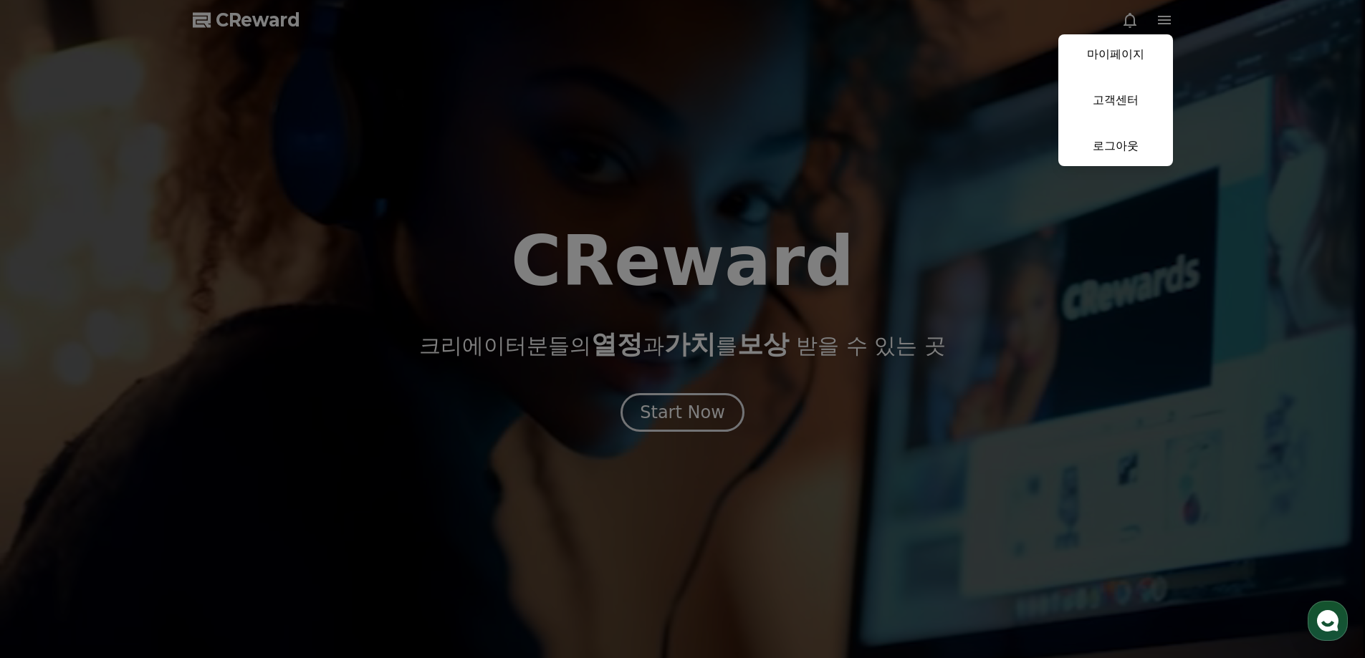
click at [585, 124] on button "close" at bounding box center [682, 329] width 1365 height 658
